Goal: Navigation & Orientation: Go to known website

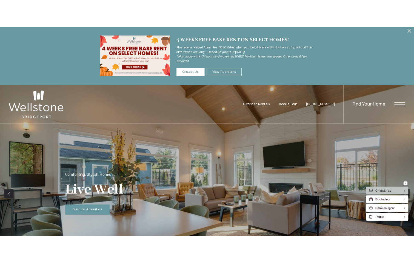
scroll to position [230, 0]
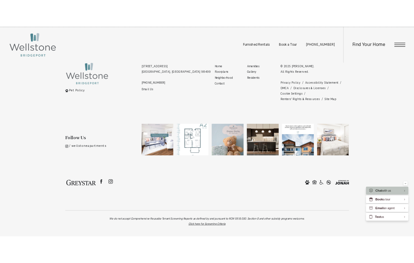
scroll to position [1144, 0]
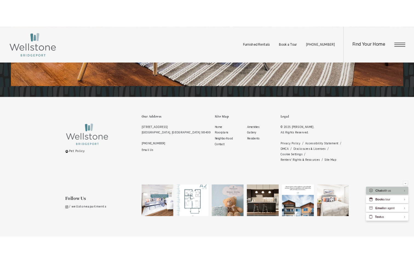
scroll to position [1124, 0]
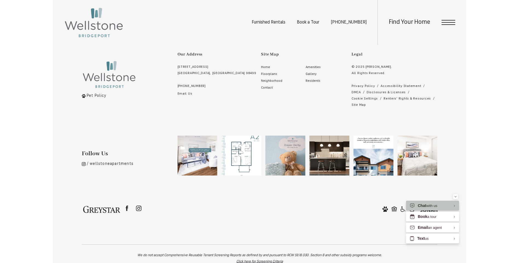
scroll to position [1204, 0]
